Goal: Task Accomplishment & Management: Complete application form

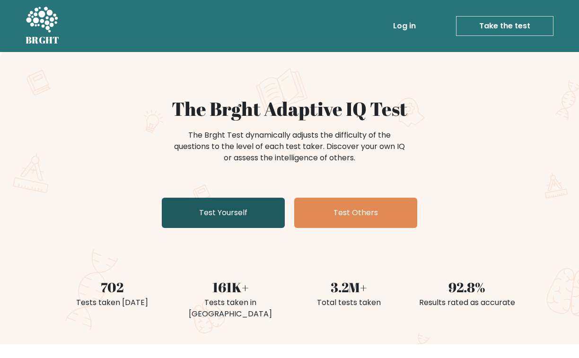
click at [225, 225] on link "Test Yourself" at bounding box center [223, 213] width 123 height 30
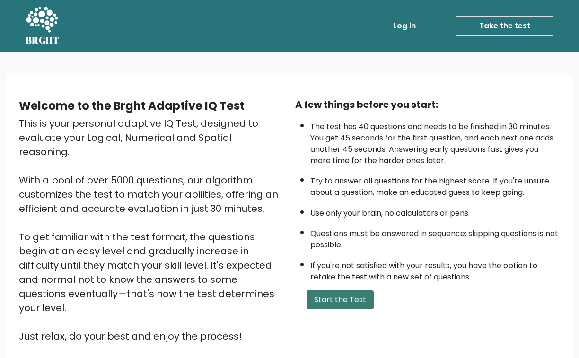
click at [342, 310] on button "Start the Test" at bounding box center [340, 300] width 67 height 19
click at [354, 310] on button "Start the Test" at bounding box center [340, 300] width 67 height 19
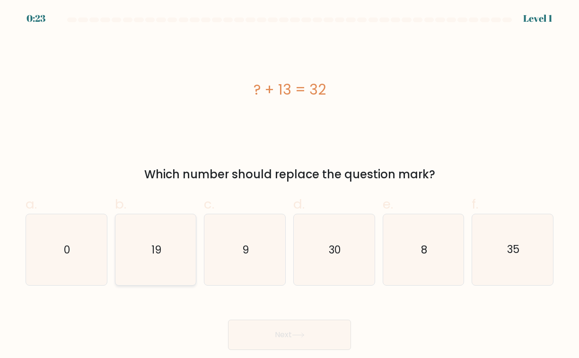
click at [166, 244] on icon "19" at bounding box center [155, 249] width 71 height 71
click at [290, 186] on input "b. 19" at bounding box center [290, 182] width 0 height 6
radio input "true"
click at [290, 337] on button "Next" at bounding box center [289, 335] width 123 height 30
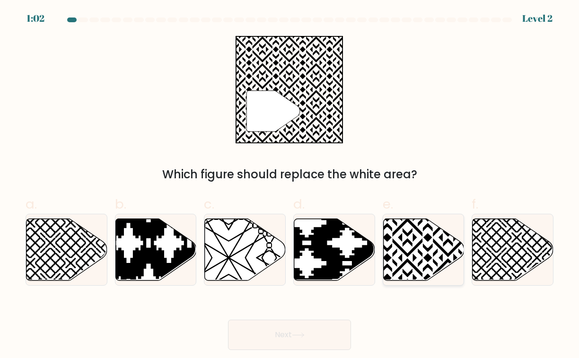
click at [416, 237] on icon at bounding box center [448, 217] width 163 height 163
click at [290, 186] on input "e." at bounding box center [290, 182] width 0 height 6
radio input "true"
click at [301, 331] on button "Next" at bounding box center [289, 335] width 123 height 30
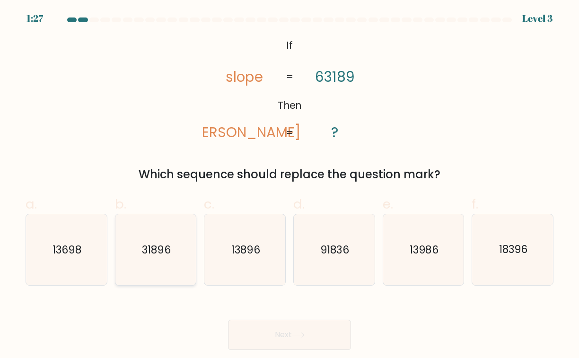
click at [169, 259] on icon "31896" at bounding box center [155, 249] width 71 height 71
click at [290, 186] on input "b. 31896" at bounding box center [290, 182] width 0 height 6
radio input "true"
click at [297, 332] on button "Next" at bounding box center [289, 335] width 123 height 30
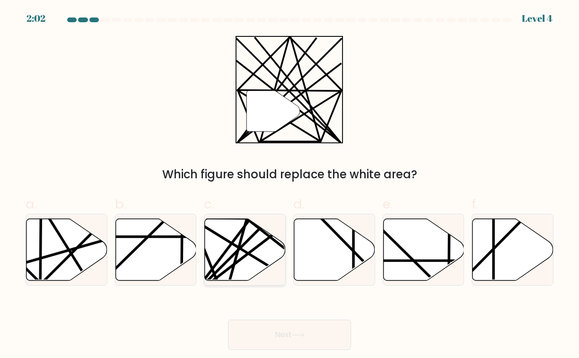
click at [247, 239] on icon at bounding box center [245, 250] width 81 height 62
click at [290, 186] on input "c." at bounding box center [290, 182] width 0 height 6
radio input "true"
click at [264, 329] on button "Next" at bounding box center [289, 335] width 123 height 30
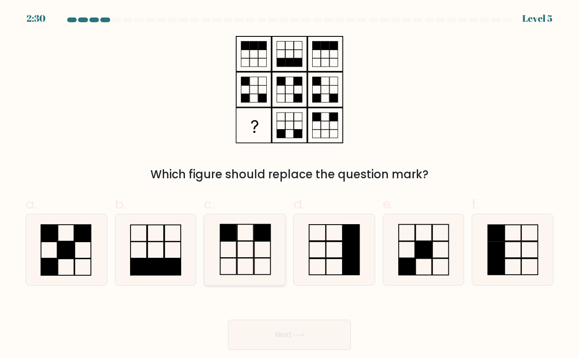
click at [251, 249] on icon at bounding box center [245, 249] width 71 height 71
click at [290, 186] on input "c." at bounding box center [290, 182] width 0 height 6
radio input "true"
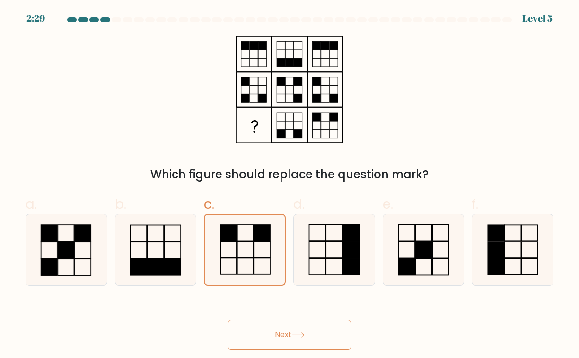
click at [258, 329] on button "Next" at bounding box center [289, 335] width 123 height 30
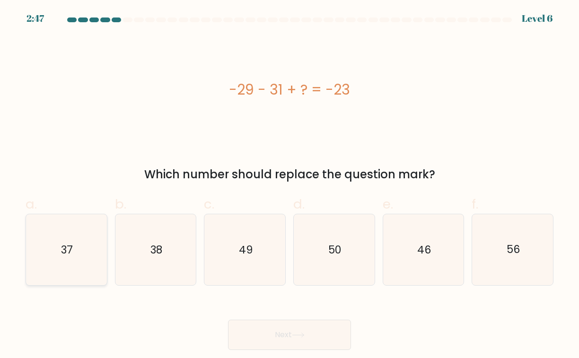
click at [77, 245] on icon "37" at bounding box center [66, 249] width 71 height 71
click at [290, 186] on input "a. 37" at bounding box center [290, 182] width 0 height 6
radio input "true"
click at [281, 334] on button "Next" at bounding box center [289, 335] width 123 height 30
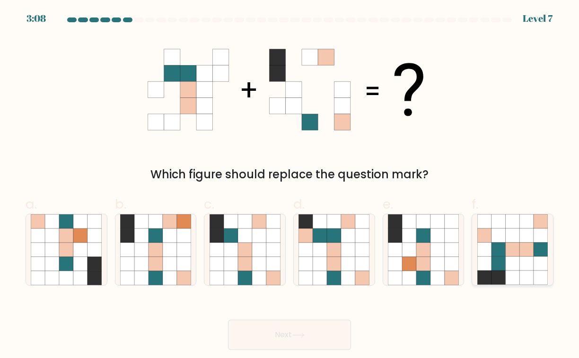
click at [514, 246] on icon at bounding box center [513, 250] width 14 height 14
click at [290, 186] on input "f." at bounding box center [290, 182] width 0 height 6
radio input "true"
click at [268, 340] on button "Next" at bounding box center [289, 335] width 123 height 30
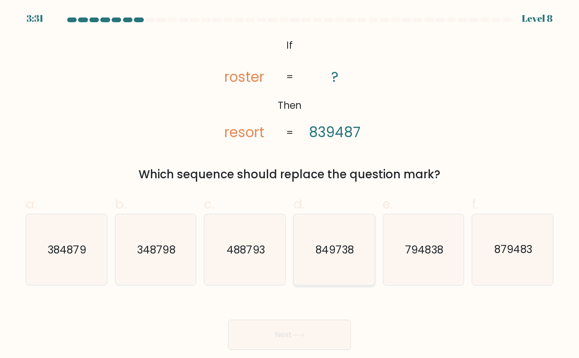
click at [346, 270] on icon "849738" at bounding box center [334, 249] width 71 height 71
click at [290, 186] on input "d. 849738" at bounding box center [290, 182] width 0 height 6
radio input "true"
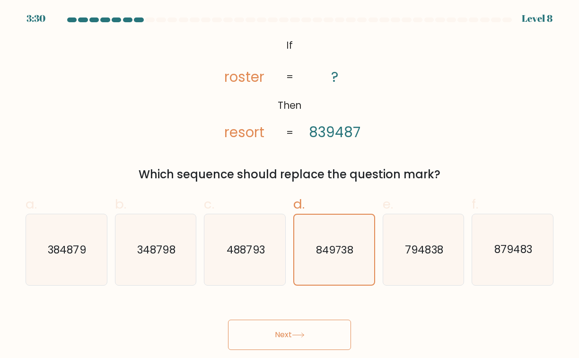
click at [285, 326] on button "Next" at bounding box center [289, 335] width 123 height 30
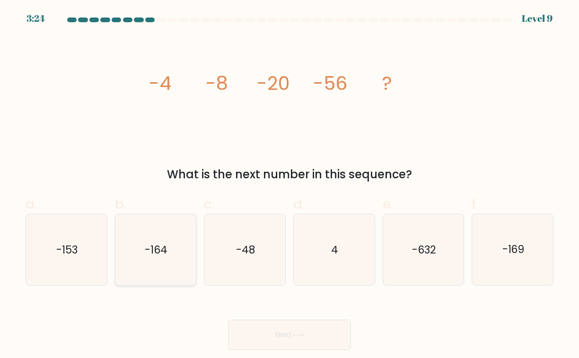
click at [141, 265] on icon "-164" at bounding box center [155, 249] width 71 height 71
click at [290, 186] on input "b. -164" at bounding box center [290, 182] width 0 height 6
radio input "true"
click at [265, 330] on button "Next" at bounding box center [289, 335] width 123 height 30
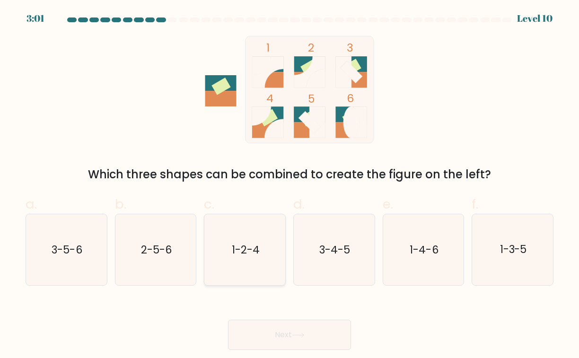
click at [254, 270] on icon "1-2-4" at bounding box center [245, 249] width 71 height 71
click at [290, 186] on input "c. 1-2-4" at bounding box center [290, 182] width 0 height 6
radio input "true"
click at [280, 334] on button "Next" at bounding box center [289, 335] width 123 height 30
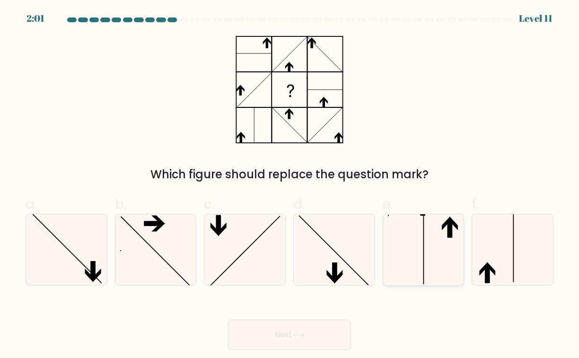
click at [416, 249] on icon at bounding box center [423, 249] width 71 height 71
click at [290, 186] on input "e." at bounding box center [290, 182] width 0 height 6
radio input "true"
click at [278, 331] on button "Next" at bounding box center [289, 335] width 123 height 30
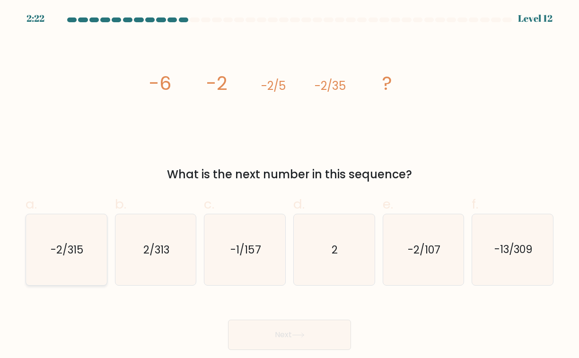
click at [81, 241] on icon "-2/315" at bounding box center [66, 249] width 71 height 71
click at [290, 186] on input "a. -2/315" at bounding box center [290, 182] width 0 height 6
radio input "true"
click at [276, 328] on button "Next" at bounding box center [289, 335] width 123 height 30
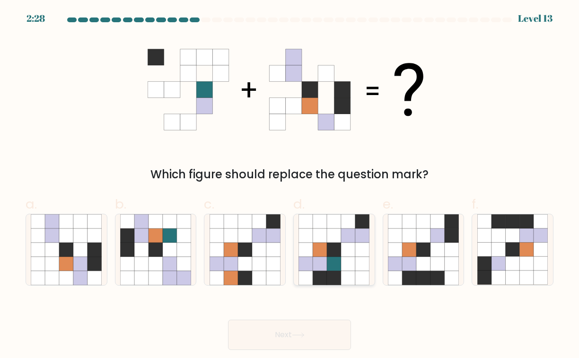
click at [363, 266] on icon at bounding box center [362, 264] width 14 height 14
click at [290, 186] on input "d." at bounding box center [290, 182] width 0 height 6
radio input "true"
click at [281, 338] on button "Next" at bounding box center [289, 335] width 123 height 30
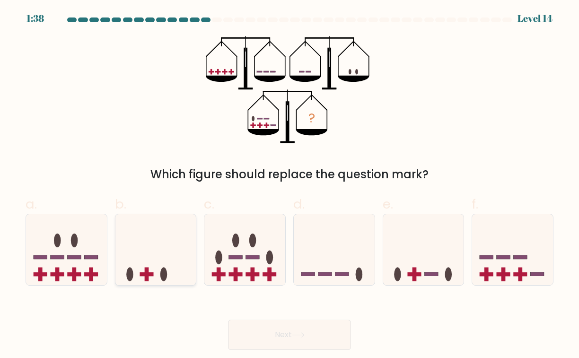
click at [168, 265] on icon at bounding box center [155, 250] width 81 height 67
click at [290, 186] on input "b." at bounding box center [290, 182] width 0 height 6
radio input "true"
click at [267, 332] on button "Next" at bounding box center [289, 335] width 123 height 30
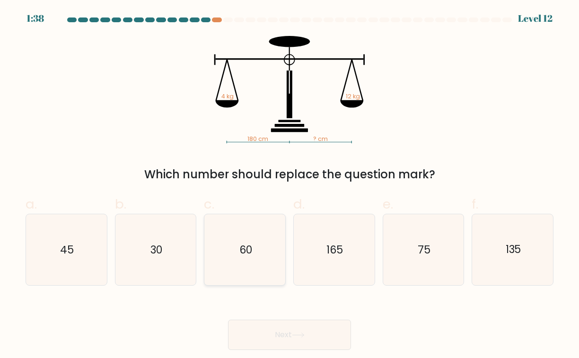
click at [249, 245] on text "60" at bounding box center [245, 250] width 13 height 15
click at [290, 186] on input "c. 60" at bounding box center [290, 182] width 0 height 6
radio input "true"
click at [266, 337] on button "Next" at bounding box center [289, 335] width 123 height 30
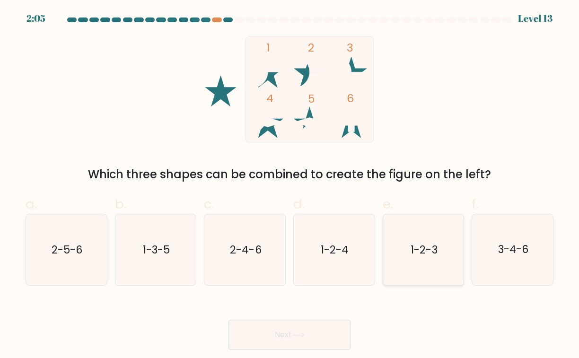
click at [403, 246] on icon "1-2-3" at bounding box center [423, 249] width 71 height 71
click at [290, 186] on input "e. 1-2-3" at bounding box center [290, 182] width 0 height 6
radio input "true"
click at [266, 338] on button "Next" at bounding box center [289, 335] width 123 height 30
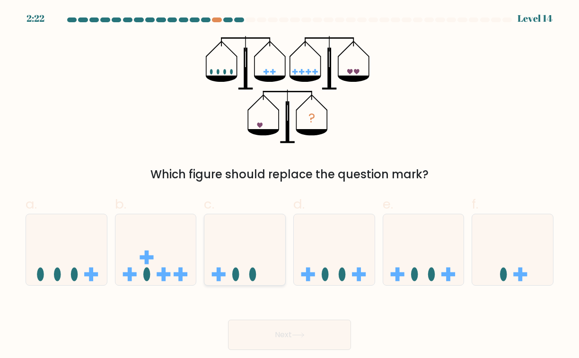
click at [259, 233] on icon at bounding box center [244, 250] width 81 height 67
click at [290, 186] on input "c." at bounding box center [290, 182] width 0 height 6
radio input "true"
click at [291, 336] on button "Next" at bounding box center [289, 335] width 123 height 30
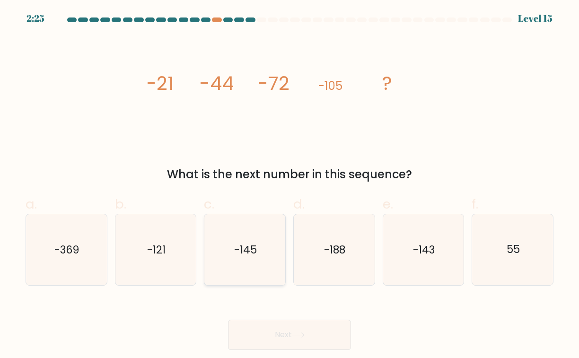
click at [248, 245] on text "-145" at bounding box center [245, 250] width 23 height 15
click at [290, 186] on input "c. -145" at bounding box center [290, 182] width 0 height 6
radio input "true"
click at [274, 333] on button "Next" at bounding box center [289, 335] width 123 height 30
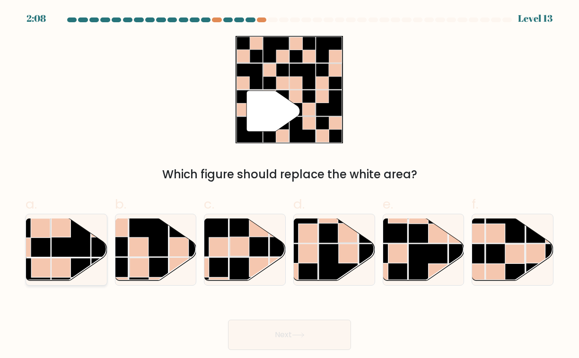
click at [81, 250] on rect at bounding box center [71, 237] width 39 height 39
click at [290, 186] on input "a." at bounding box center [290, 182] width 0 height 6
radio input "true"
click at [279, 332] on button "Next" at bounding box center [289, 335] width 123 height 30
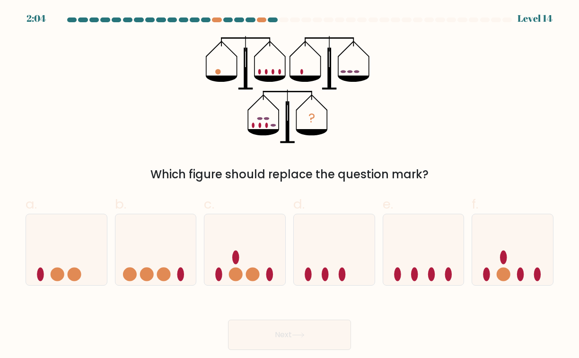
click at [282, 333] on button "Next" at bounding box center [289, 335] width 123 height 30
click at [439, 275] on icon at bounding box center [423, 250] width 81 height 67
click at [290, 186] on input "e." at bounding box center [290, 182] width 0 height 6
radio input "true"
click at [272, 332] on button "Next" at bounding box center [289, 335] width 123 height 30
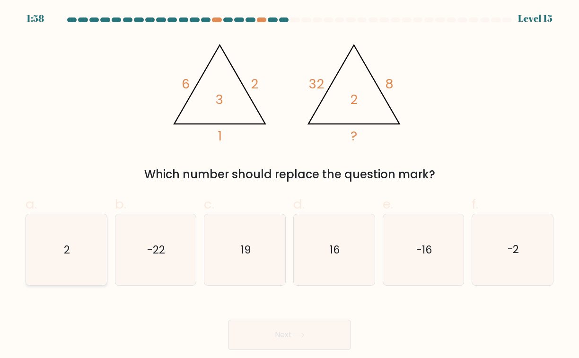
click at [37, 252] on icon "2" at bounding box center [66, 249] width 71 height 71
click at [290, 186] on input "a. 2" at bounding box center [290, 182] width 0 height 6
radio input "true"
click at [278, 335] on button "Next" at bounding box center [289, 335] width 123 height 30
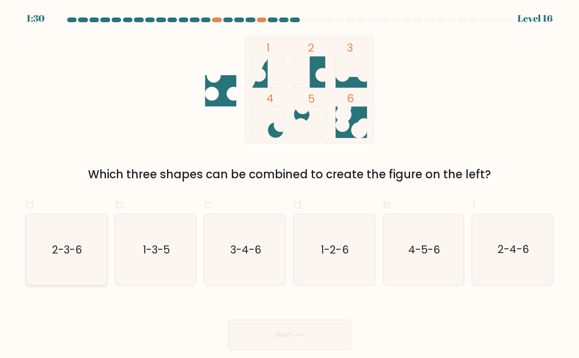
click at [71, 246] on text "2-3-6" at bounding box center [67, 250] width 30 height 15
click at [290, 186] on input "a. 2-3-6" at bounding box center [290, 182] width 0 height 6
radio input "true"
click at [297, 333] on icon at bounding box center [298, 335] width 13 height 5
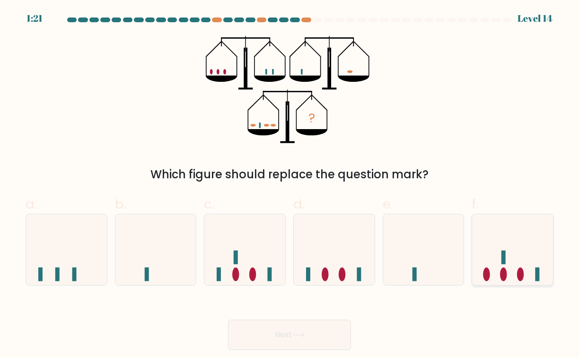
click at [517, 235] on icon at bounding box center [512, 250] width 81 height 67
click at [290, 186] on input "f." at bounding box center [290, 182] width 0 height 6
radio input "true"
click at [299, 332] on button "Next" at bounding box center [289, 335] width 123 height 30
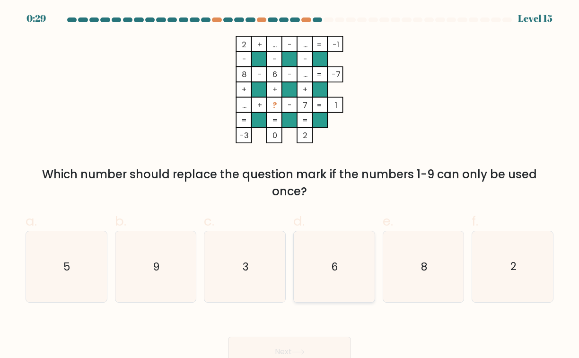
click at [339, 255] on icon "6" at bounding box center [334, 266] width 71 height 71
click at [290, 186] on input "d. 6" at bounding box center [290, 182] width 0 height 6
radio input "true"
click at [275, 345] on button "Next" at bounding box center [289, 352] width 123 height 30
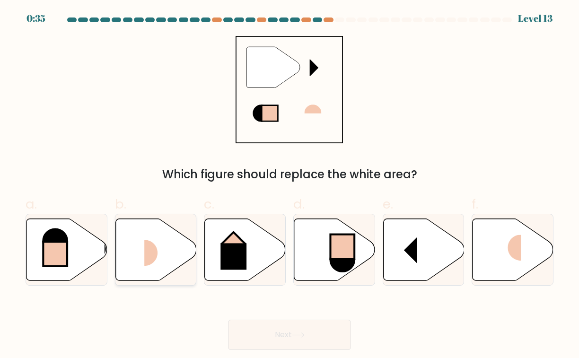
click at [150, 262] on rect at bounding box center [157, 253] width 27 height 26
click at [290, 186] on input "b." at bounding box center [290, 182] width 0 height 6
radio input "true"
click at [291, 328] on button "Next" at bounding box center [289, 335] width 123 height 30
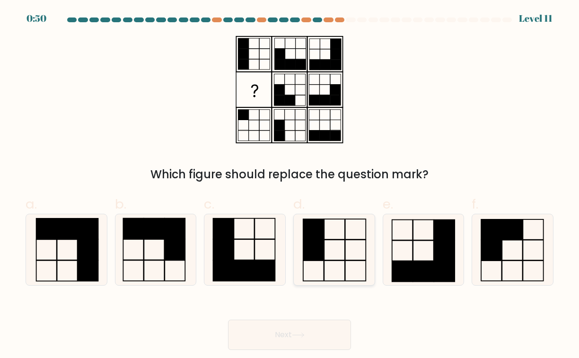
click at [335, 260] on icon at bounding box center [334, 249] width 71 height 71
click at [290, 186] on input "d." at bounding box center [290, 182] width 0 height 6
radio input "true"
click at [290, 331] on button "Next" at bounding box center [289, 335] width 123 height 30
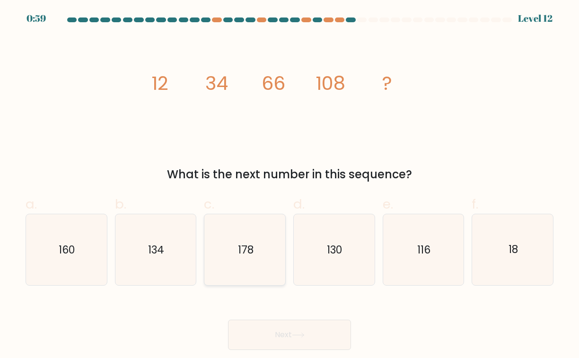
click at [240, 246] on text "178" at bounding box center [246, 250] width 16 height 15
click at [290, 186] on input "c. 178" at bounding box center [290, 182] width 0 height 6
radio input "true"
click at [277, 322] on button "Next" at bounding box center [289, 335] width 123 height 30
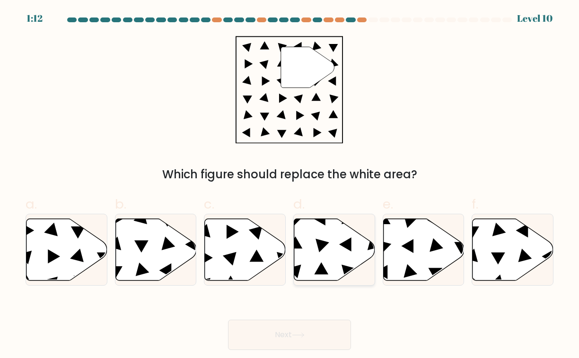
click at [337, 224] on icon at bounding box center [334, 250] width 81 height 62
click at [290, 186] on input "d." at bounding box center [290, 182] width 0 height 6
radio input "true"
click at [272, 327] on button "Next" at bounding box center [289, 335] width 123 height 30
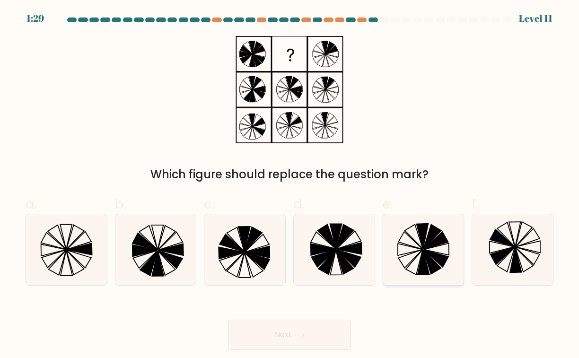
click at [448, 244] on icon at bounding box center [423, 249] width 71 height 71
click at [290, 186] on input "e." at bounding box center [290, 182] width 0 height 6
radio input "true"
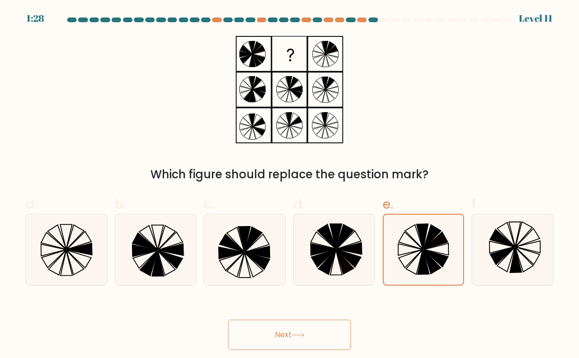
click at [281, 335] on button "Next" at bounding box center [289, 335] width 123 height 30
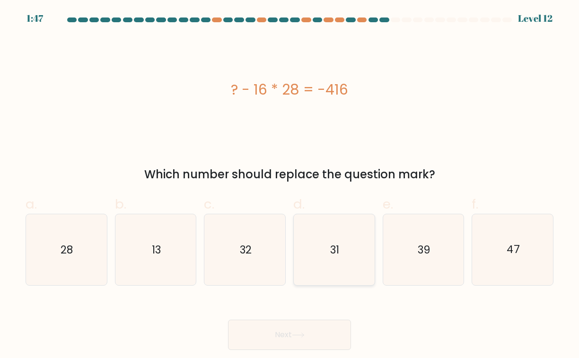
click at [361, 237] on icon "31" at bounding box center [334, 249] width 71 height 71
click at [290, 186] on input "d. 31" at bounding box center [290, 182] width 0 height 6
radio input "true"
click at [294, 325] on button "Next" at bounding box center [289, 335] width 123 height 30
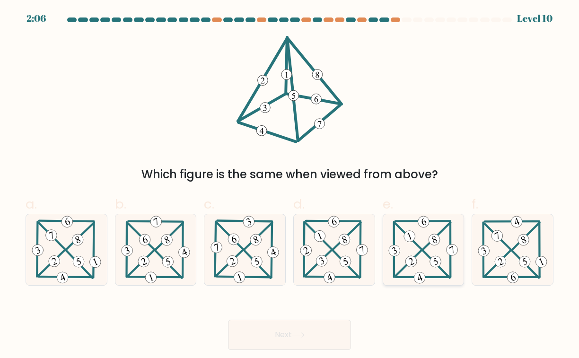
click at [425, 246] on icon at bounding box center [423, 249] width 72 height 71
click at [290, 186] on input "e." at bounding box center [290, 182] width 0 height 6
radio input "true"
click at [280, 330] on button "Next" at bounding box center [289, 335] width 123 height 30
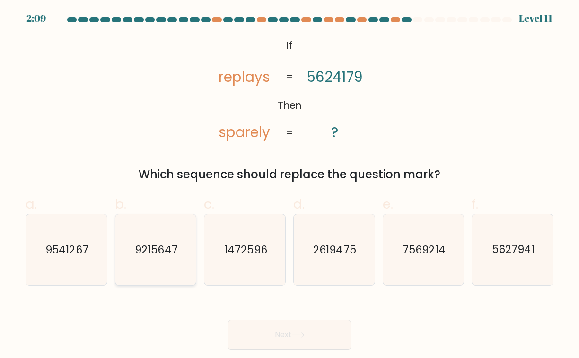
click at [154, 265] on icon "9215647" at bounding box center [155, 249] width 71 height 71
click at [290, 186] on input "b. 9215647" at bounding box center [290, 182] width 0 height 6
radio input "true"
click at [293, 332] on button "Next" at bounding box center [289, 335] width 123 height 30
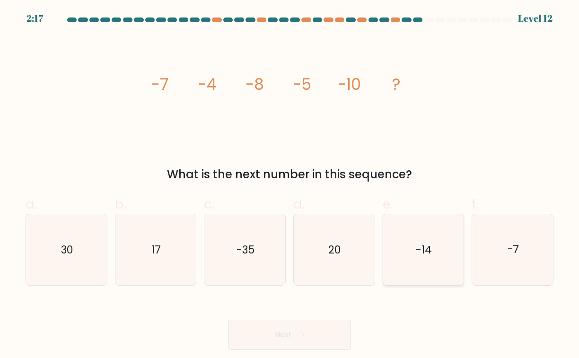
click at [413, 257] on icon "-14" at bounding box center [423, 249] width 71 height 71
click at [290, 186] on input "e. -14" at bounding box center [290, 182] width 0 height 6
radio input "true"
click at [290, 328] on button "Next" at bounding box center [289, 335] width 123 height 30
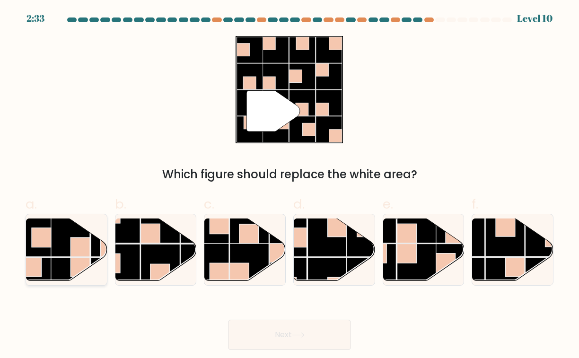
click at [44, 251] on rect at bounding box center [31, 236] width 39 height 39
click at [290, 186] on input "a." at bounding box center [290, 182] width 0 height 6
radio input "true"
click at [286, 324] on button "Next" at bounding box center [289, 335] width 123 height 30
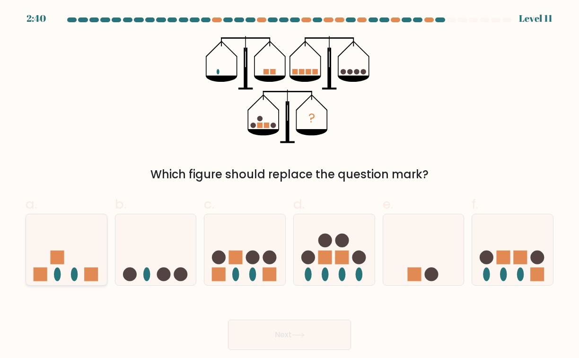
click at [66, 251] on icon at bounding box center [66, 250] width 81 height 67
click at [290, 186] on input "a." at bounding box center [290, 182] width 0 height 6
radio input "true"
click at [295, 329] on button "Next" at bounding box center [289, 335] width 123 height 30
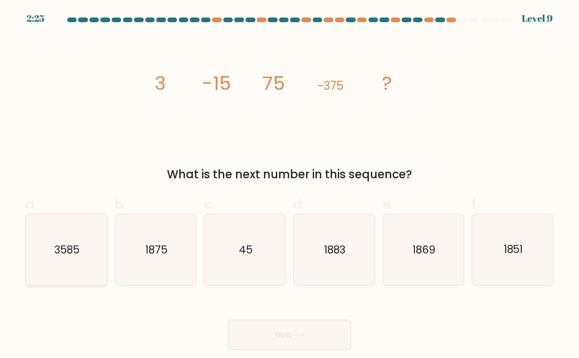
click at [67, 245] on text "3585" at bounding box center [66, 250] width 25 height 15
click at [290, 186] on input "a. 3585" at bounding box center [290, 182] width 0 height 6
radio input "true"
click at [278, 333] on button "Next" at bounding box center [289, 335] width 123 height 30
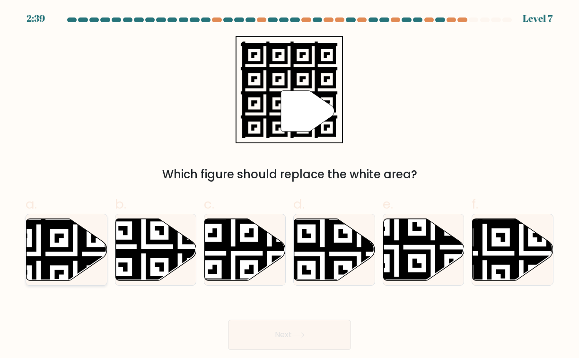
click at [66, 244] on icon at bounding box center [67, 250] width 81 height 62
click at [290, 186] on input "a." at bounding box center [290, 182] width 0 height 6
radio input "true"
click at [296, 331] on button "Next" at bounding box center [289, 335] width 123 height 30
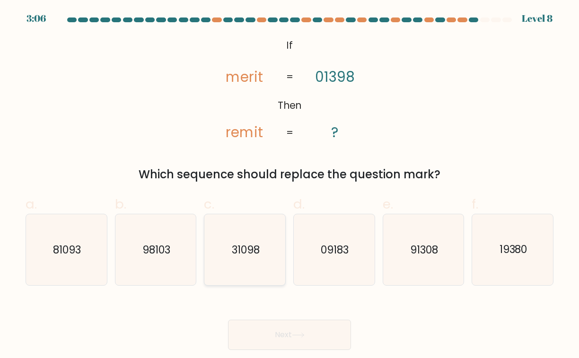
click at [261, 243] on icon "31098" at bounding box center [245, 249] width 71 height 71
click at [290, 186] on input "c. 31098" at bounding box center [290, 182] width 0 height 6
radio input "true"
click at [279, 328] on button "Next" at bounding box center [289, 335] width 123 height 30
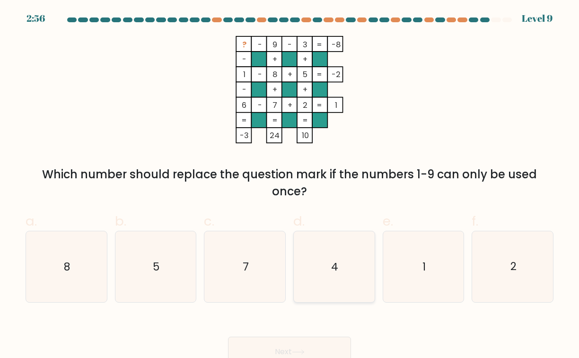
click at [350, 257] on icon "4" at bounding box center [334, 266] width 71 height 71
click at [290, 186] on input "d. 4" at bounding box center [290, 182] width 0 height 6
radio input "true"
click at [256, 348] on button "Next" at bounding box center [289, 352] width 123 height 30
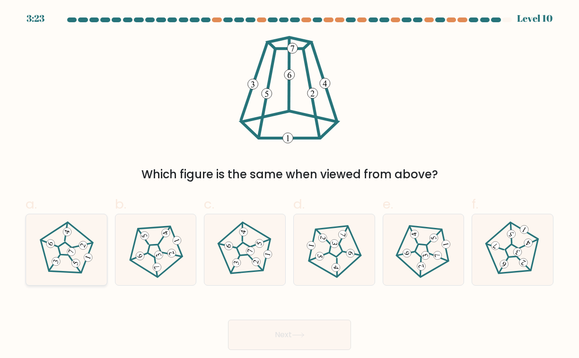
click at [54, 248] on icon at bounding box center [66, 249] width 57 height 57
click at [290, 186] on input "a." at bounding box center [290, 182] width 0 height 6
radio input "true"
click at [284, 332] on button "Next" at bounding box center [289, 335] width 123 height 30
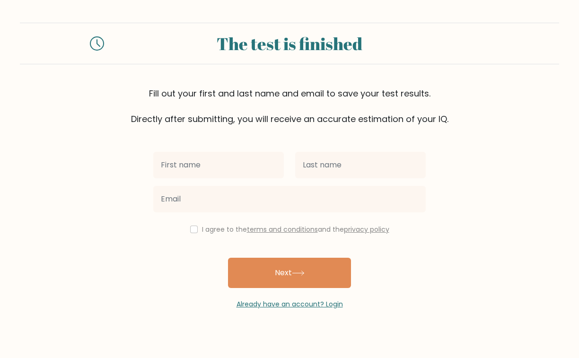
click at [277, 166] on input "text" at bounding box center [218, 165] width 131 height 27
type input "p"
click at [192, 231] on input "checkbox" at bounding box center [194, 230] width 8 height 8
checkbox input "true"
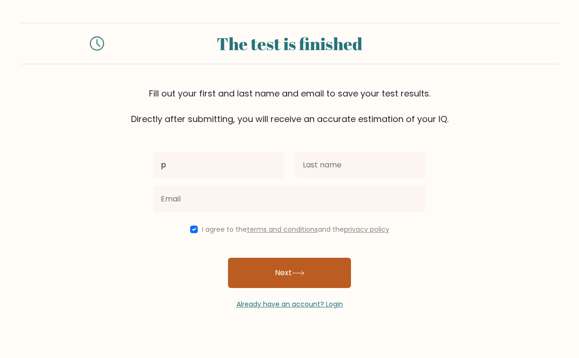
click at [292, 271] on button "Next" at bounding box center [289, 273] width 123 height 30
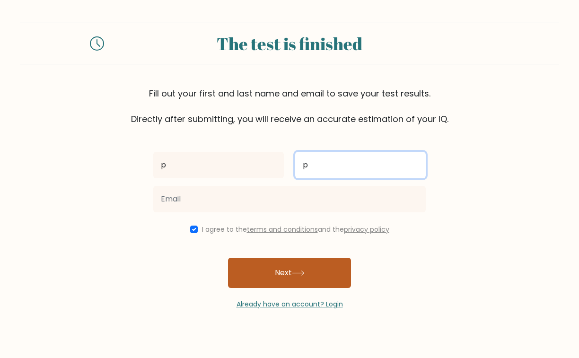
type input "p"
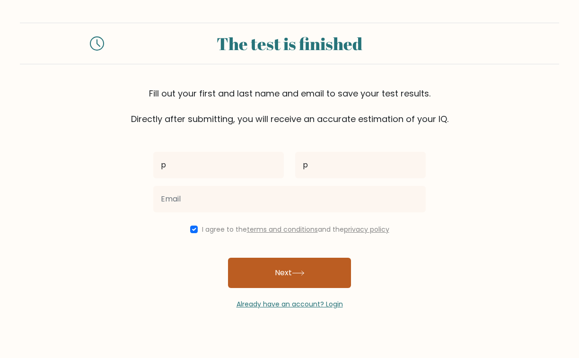
click at [270, 271] on button "Next" at bounding box center [289, 273] width 123 height 30
click at [263, 275] on button "Next" at bounding box center [289, 273] width 123 height 30
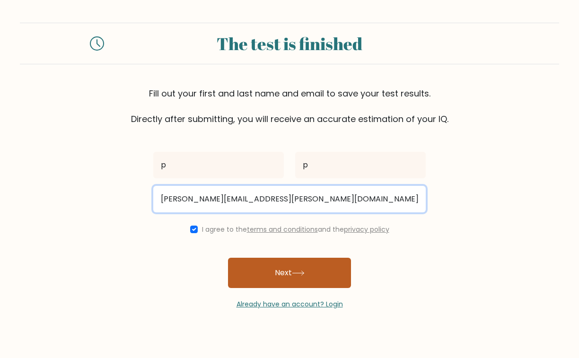
type input "prashanti.pyke@gmail.com"
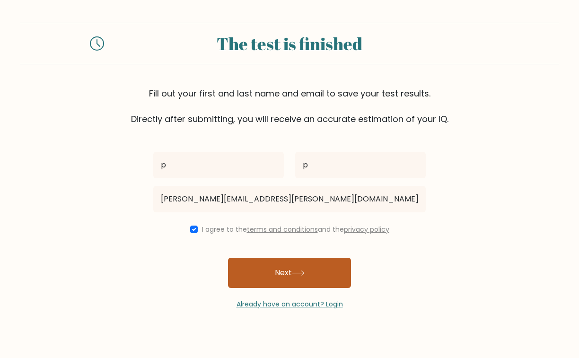
click at [283, 273] on button "Next" at bounding box center [289, 273] width 123 height 30
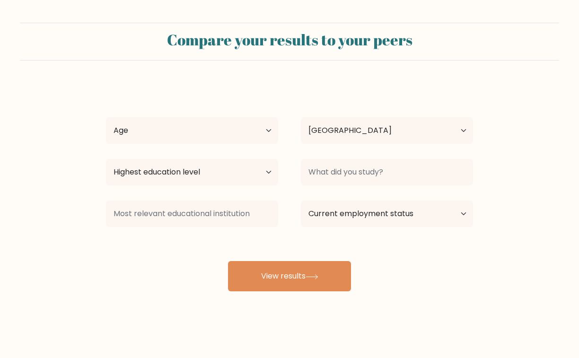
select select "ID"
select select "35_44"
select select "AU"
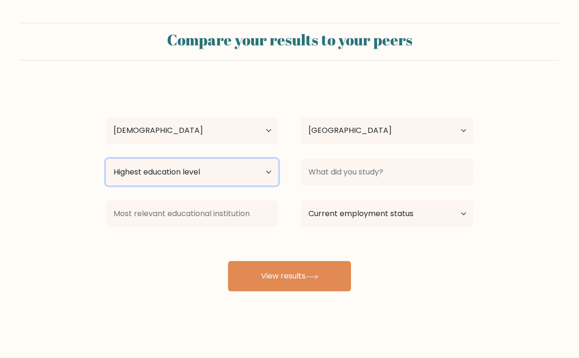
select select "bachelors_degree"
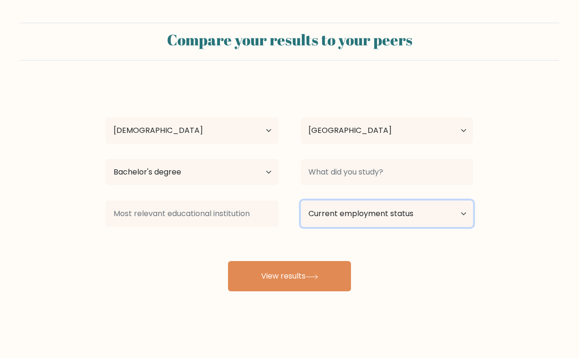
select select "employed"
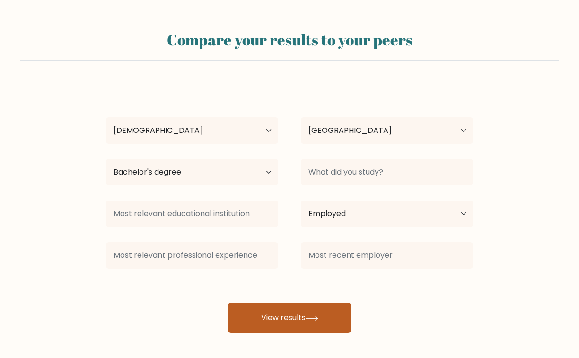
click at [263, 317] on button "View results" at bounding box center [289, 318] width 123 height 30
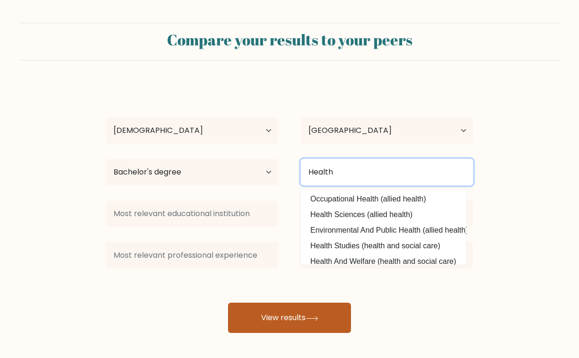
type input "Health"
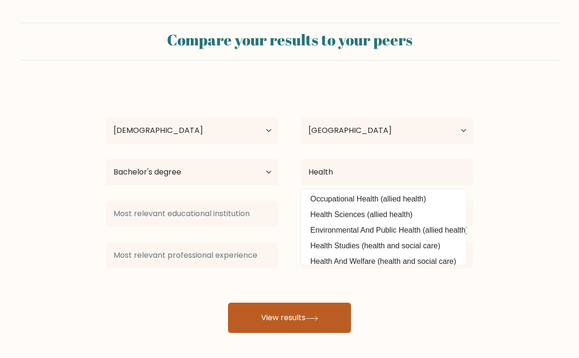
click at [266, 318] on button "View results" at bounding box center [289, 318] width 123 height 30
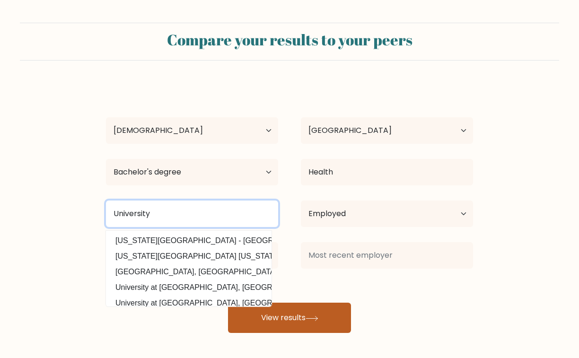
type input "University"
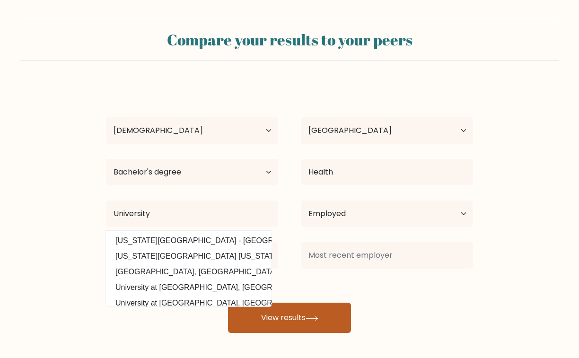
click at [266, 318] on button "View results" at bounding box center [289, 318] width 123 height 30
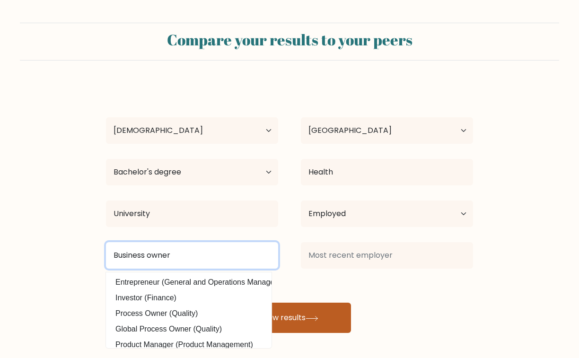
type input "Business owner"
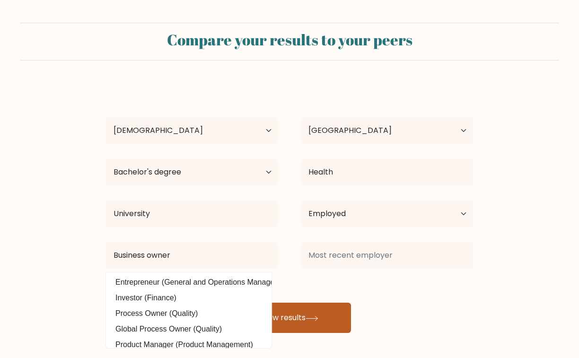
click at [269, 327] on button "View results" at bounding box center [289, 318] width 123 height 30
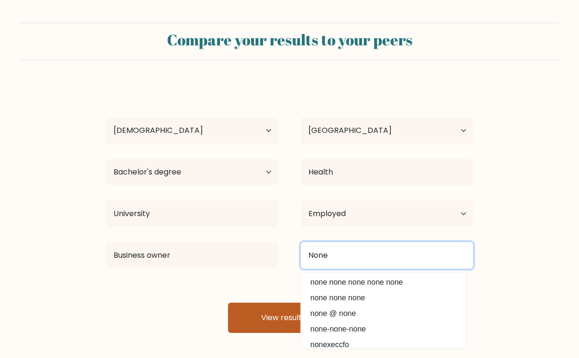
type input "None"
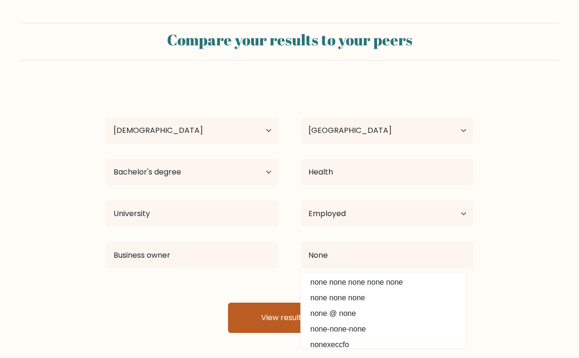
click at [277, 319] on button "View results" at bounding box center [289, 318] width 123 height 30
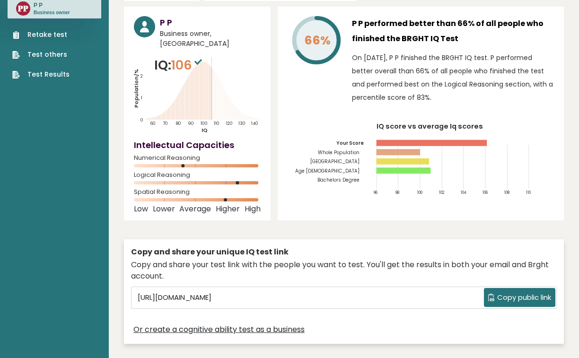
scroll to position [55, 0]
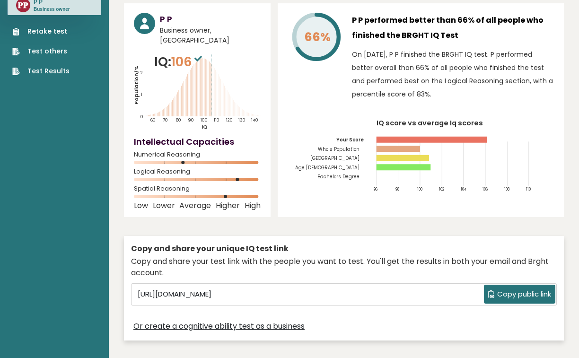
click at [529, 290] on span "Copy public link" at bounding box center [524, 294] width 54 height 11
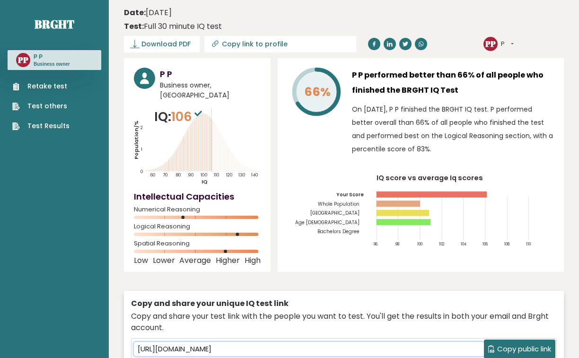
scroll to position [0, 0]
